Goal: Task Accomplishment & Management: Complete application form

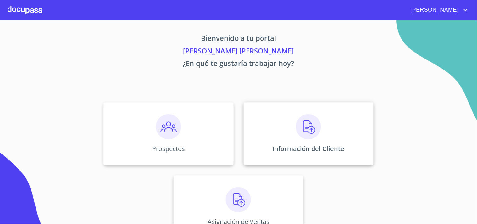
click at [300, 132] on img at bounding box center [308, 126] width 25 height 25
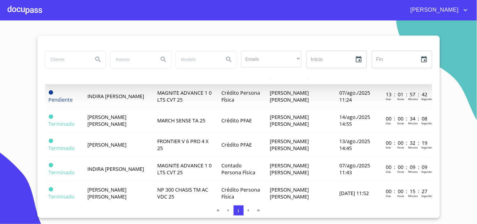
scroll to position [85, 0]
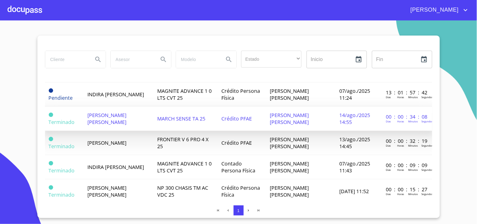
click at [126, 115] on span "[PERSON_NAME] [PERSON_NAME]" at bounding box center [106, 119] width 39 height 14
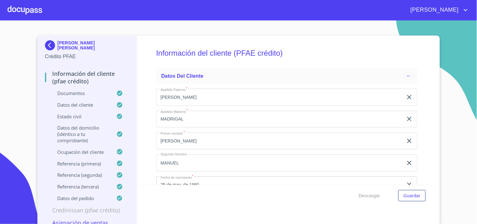
click at [94, 195] on p "Datos del pedido" at bounding box center [81, 198] width 72 height 6
click at [84, 195] on p "Datos del pedido" at bounding box center [81, 198] width 72 height 6
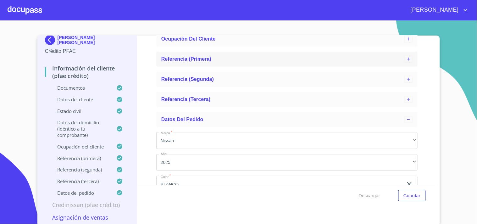
scroll to position [177, 0]
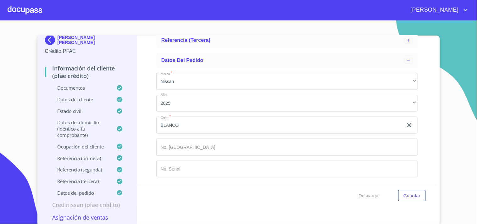
click at [196, 134] on input "Marca   *" at bounding box center [279, 125] width 247 height 17
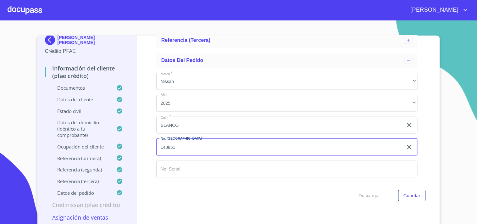
type input "148851"
click at [180, 134] on input "Marca   *" at bounding box center [279, 125] width 247 height 17
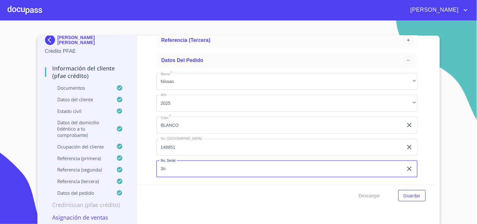
type input "3"
type input "[US_VEHICLE_IDENTIFICATION_NUMBER]"
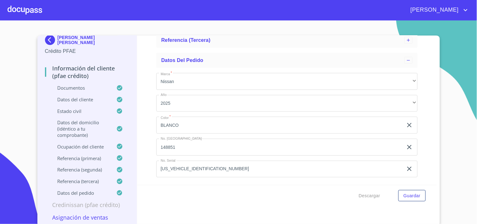
click at [197, 192] on div "Descargar Guardar" at bounding box center [287, 195] width 300 height 21
click at [400, 194] on button "Guardar" at bounding box center [411, 196] width 27 height 12
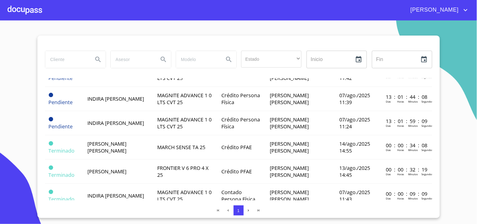
scroll to position [58, 0]
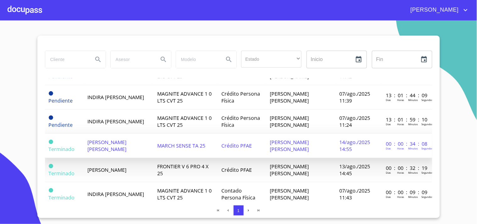
click at [142, 137] on td "[PERSON_NAME] [PERSON_NAME]" at bounding box center [119, 146] width 70 height 24
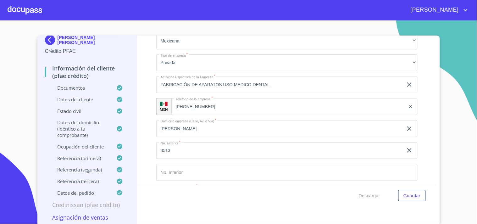
click at [92, 219] on p "Asignación de Ventas" at bounding box center [87, 217] width 85 height 8
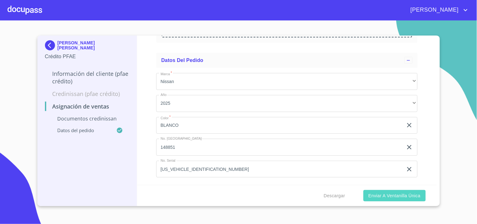
scroll to position [136, 0]
click at [390, 195] on span "Enviar a Ventanilla única" at bounding box center [394, 196] width 52 height 8
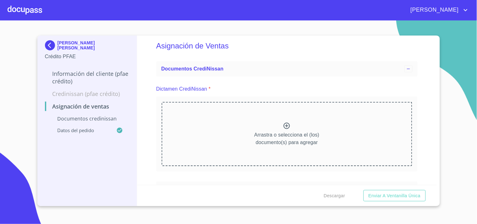
scroll to position [0, 0]
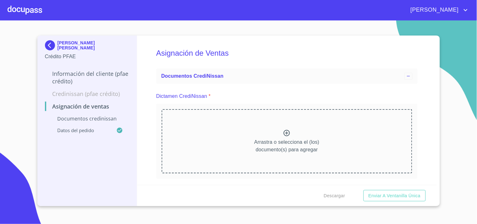
click at [273, 140] on p "Arrastra o selecciona el (los) documento(s) para agregar" at bounding box center [286, 145] width 65 height 15
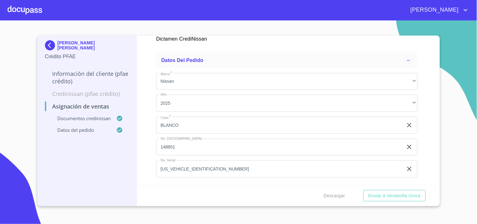
scroll to position [482, 0]
click at [403, 196] on span "Enviar a Ventanilla única" at bounding box center [394, 196] width 52 height 8
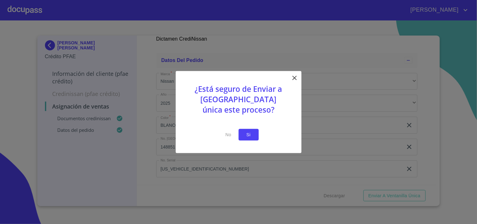
click at [250, 136] on span "Si" at bounding box center [249, 135] width 10 height 8
